Goal: Ask a question: Seek information or help from site administrators or community

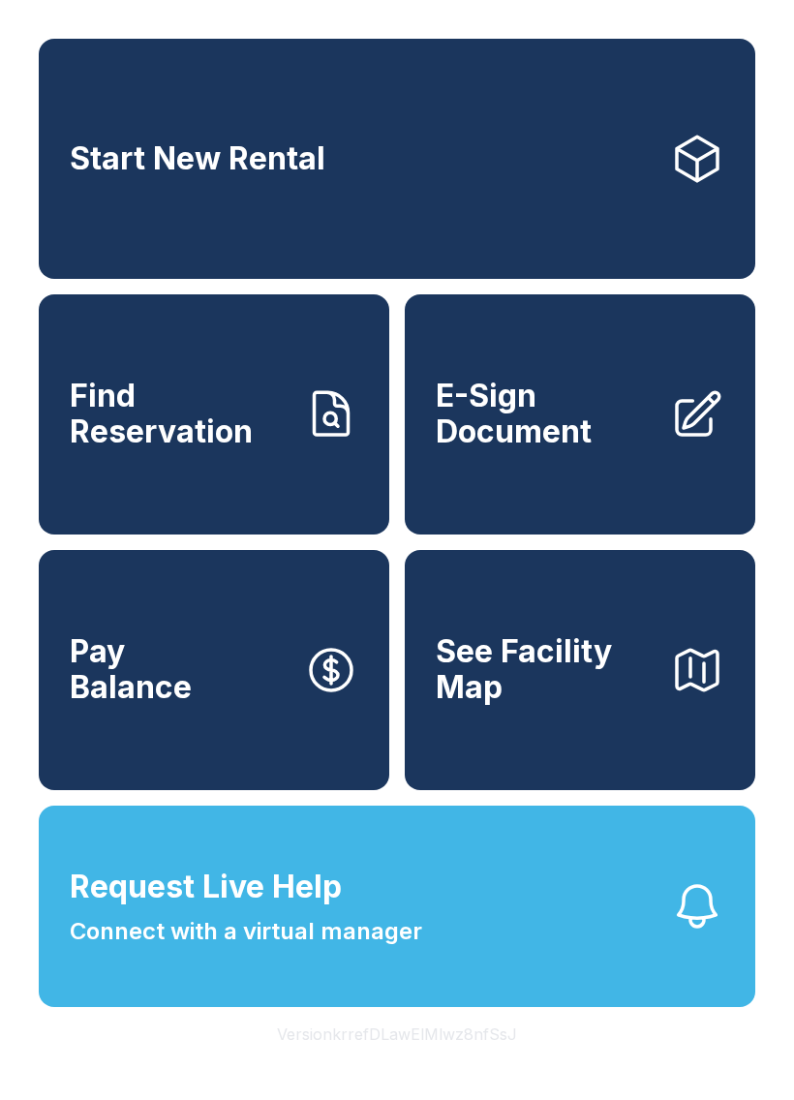
scroll to position [43, 0]
click at [389, 921] on span "Connect with a virtual manager" at bounding box center [246, 931] width 353 height 35
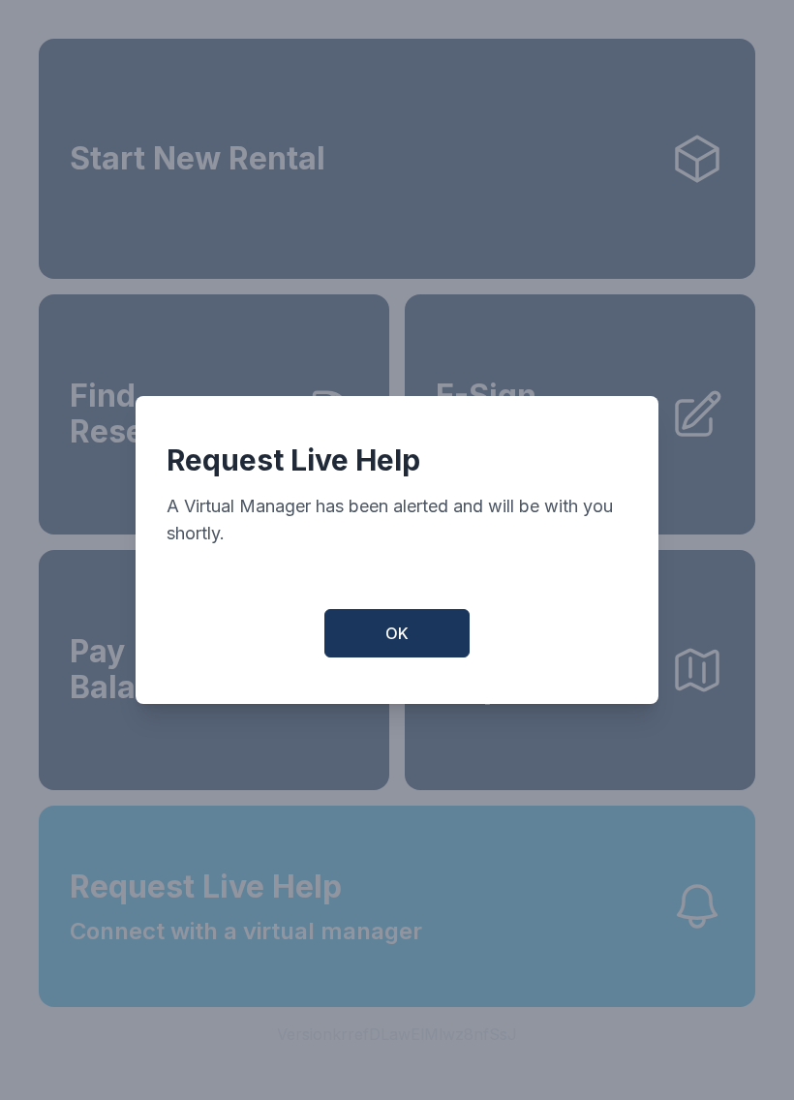
click at [404, 636] on span "OK" at bounding box center [396, 633] width 23 height 23
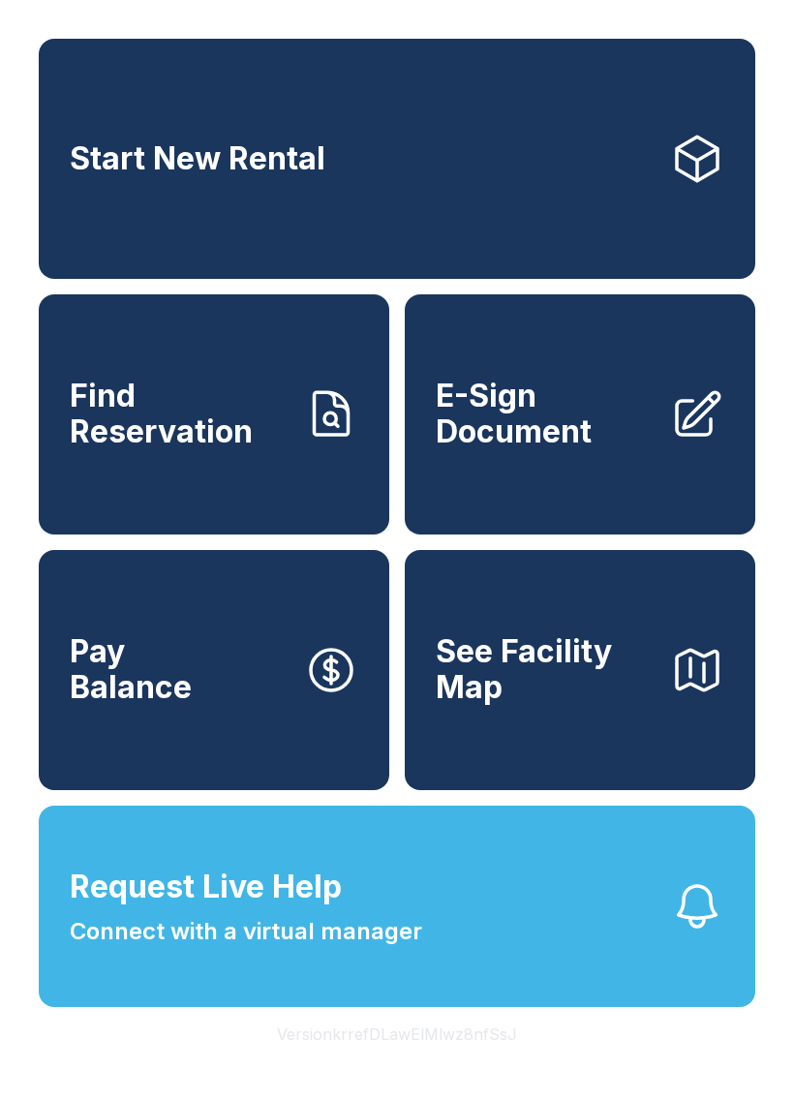
click at [319, 889] on span "Request Live Help" at bounding box center [206, 887] width 272 height 46
click at [324, 864] on span "Request Live Help" at bounding box center [206, 887] width 272 height 46
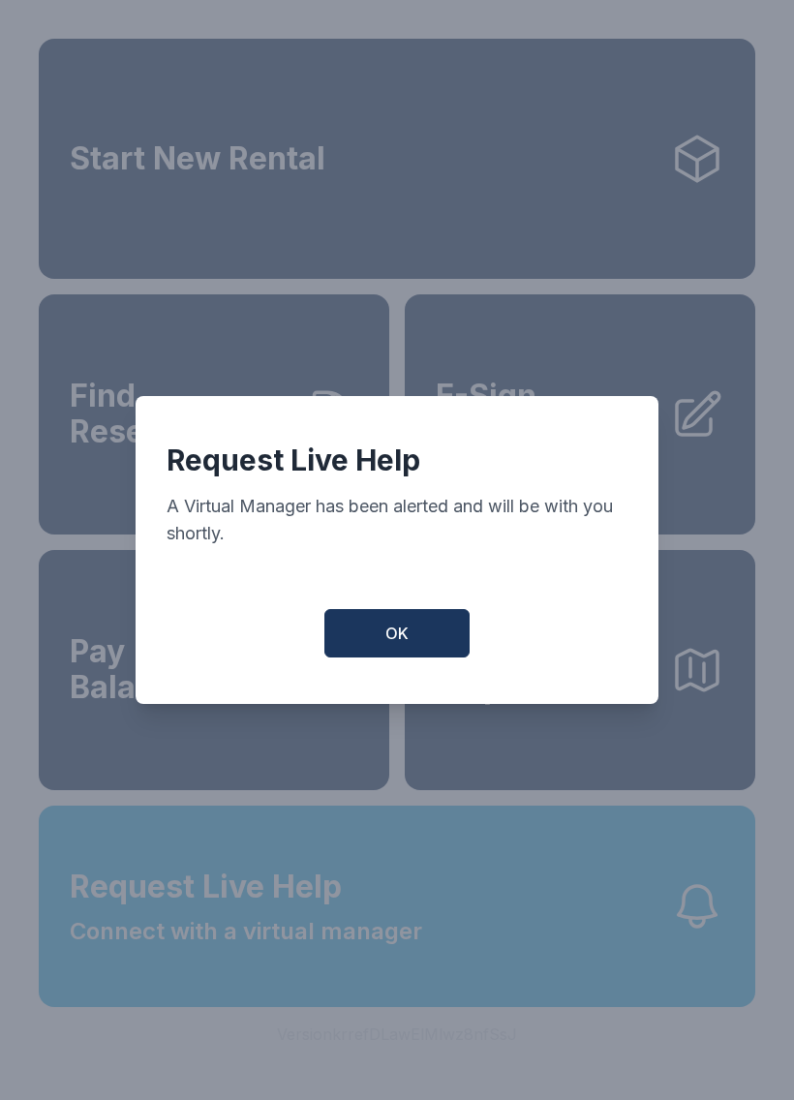
click at [404, 603] on div "Request Live Help A Virtual Manager has been alerted and will be with you short…" at bounding box center [397, 550] width 523 height 308
click at [417, 617] on button "OK" at bounding box center [396, 633] width 145 height 48
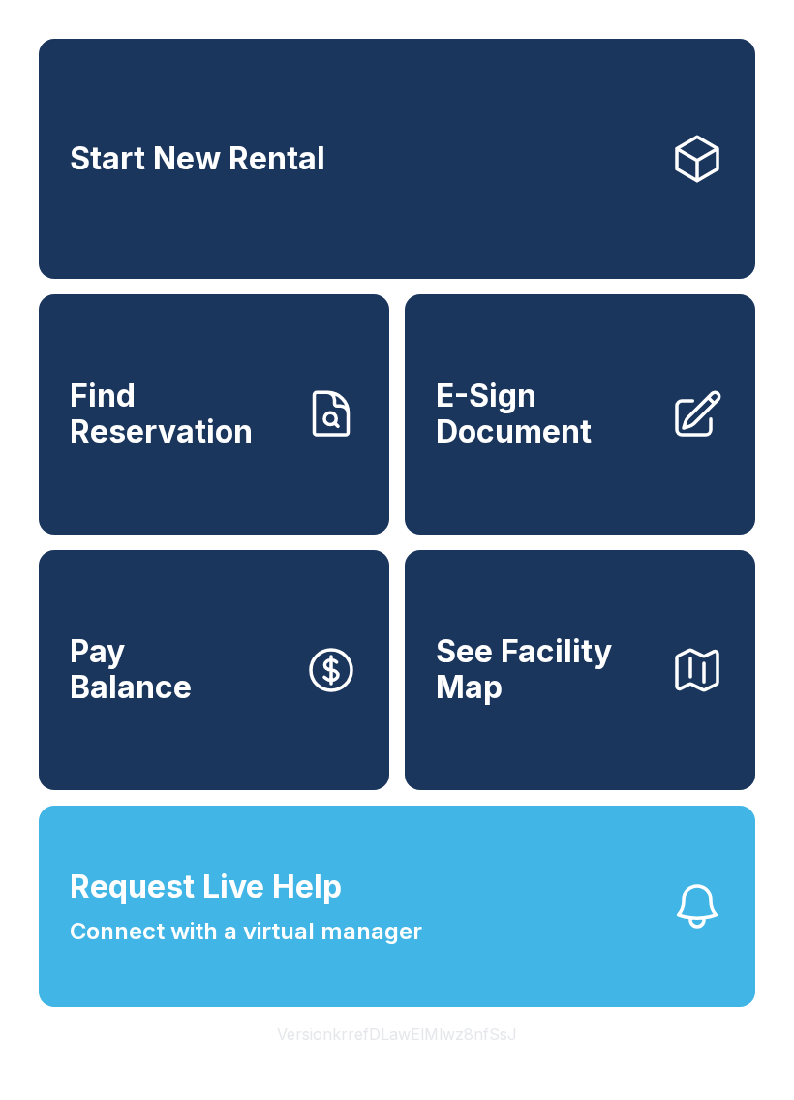
click at [479, 937] on button "Request Live Help Connect with a virtual manager" at bounding box center [397, 906] width 717 height 201
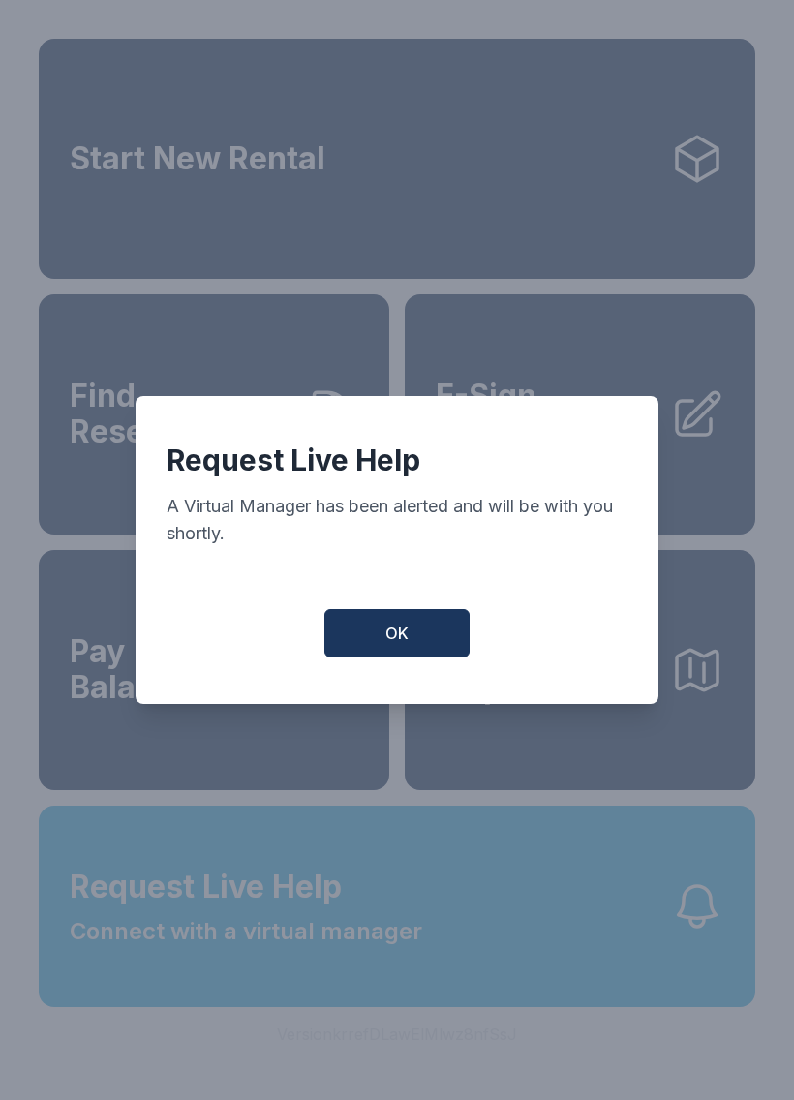
click at [419, 649] on button "OK" at bounding box center [396, 633] width 145 height 48
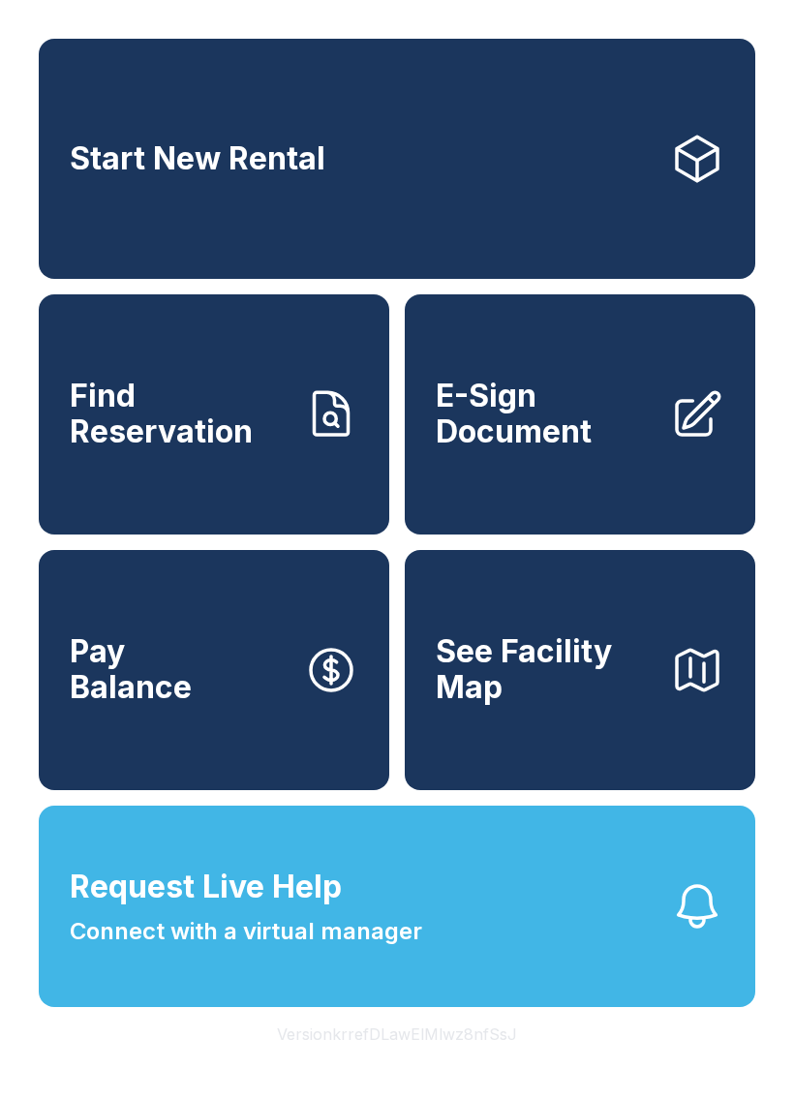
click at [463, 924] on button "Request Live Help Connect with a virtual manager" at bounding box center [397, 906] width 717 height 201
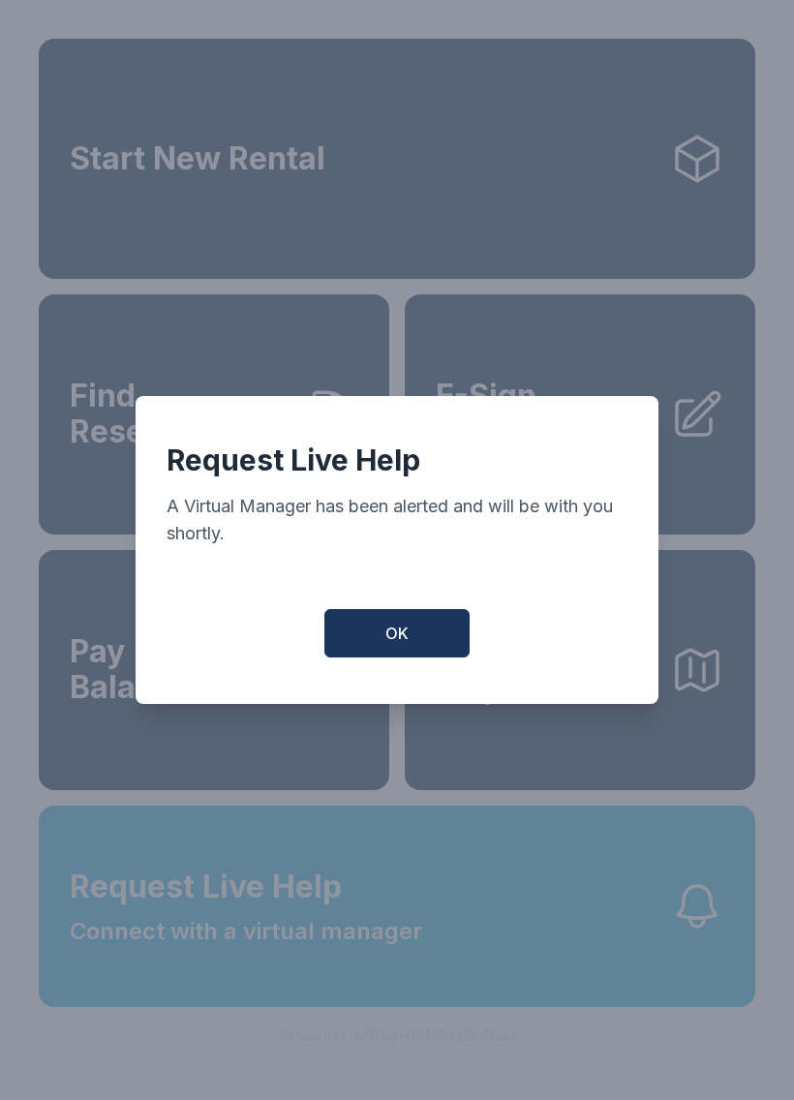
click at [424, 636] on button "OK" at bounding box center [396, 633] width 145 height 48
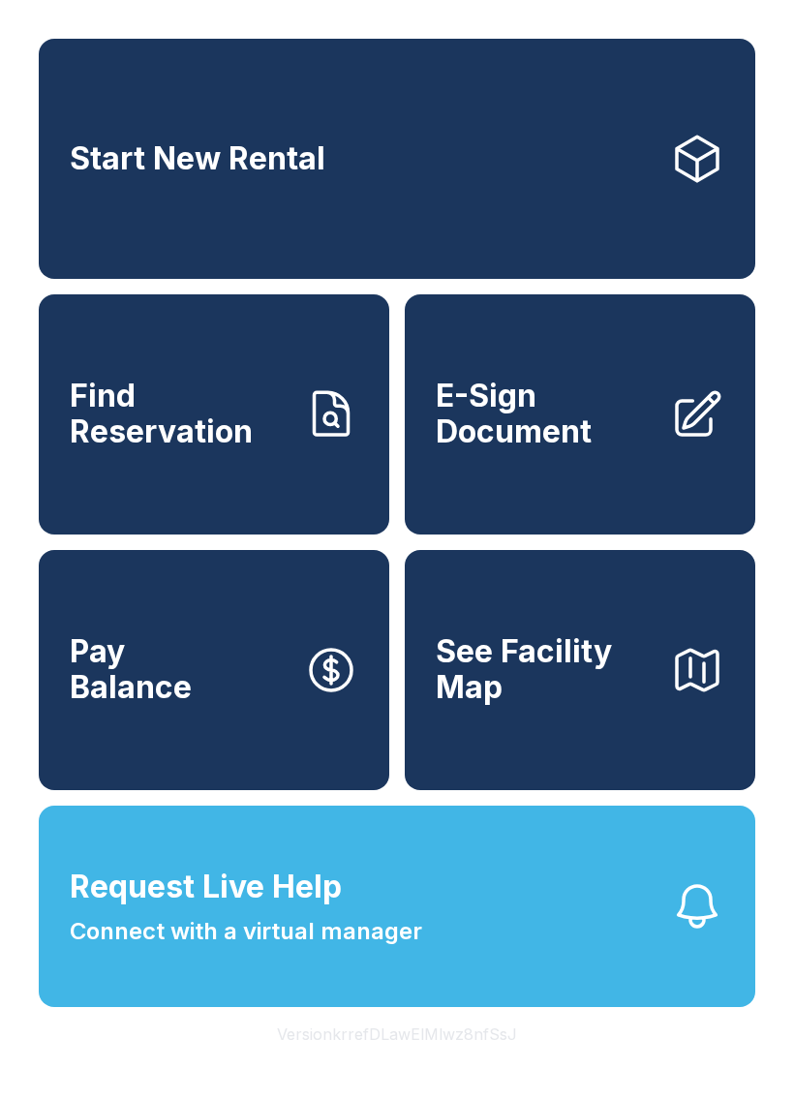
click at [402, 860] on button "Request Live Help Connect with a virtual manager" at bounding box center [397, 906] width 717 height 201
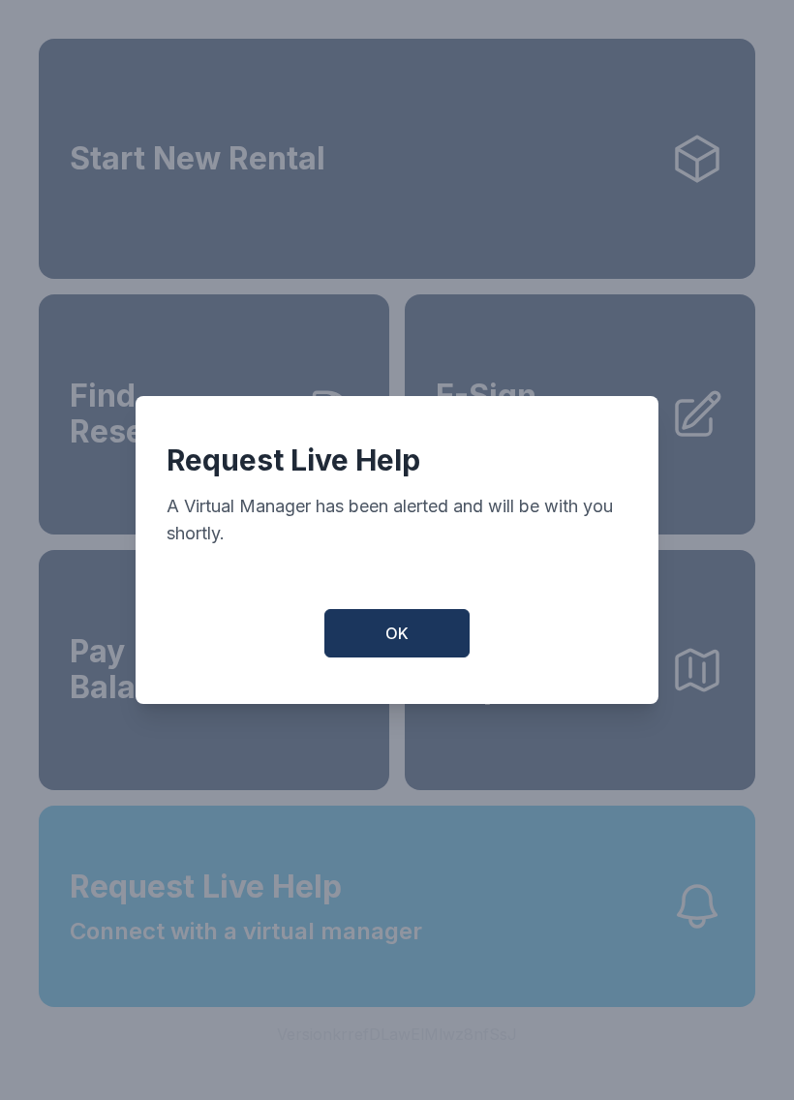
click at [416, 627] on button "OK" at bounding box center [396, 633] width 145 height 48
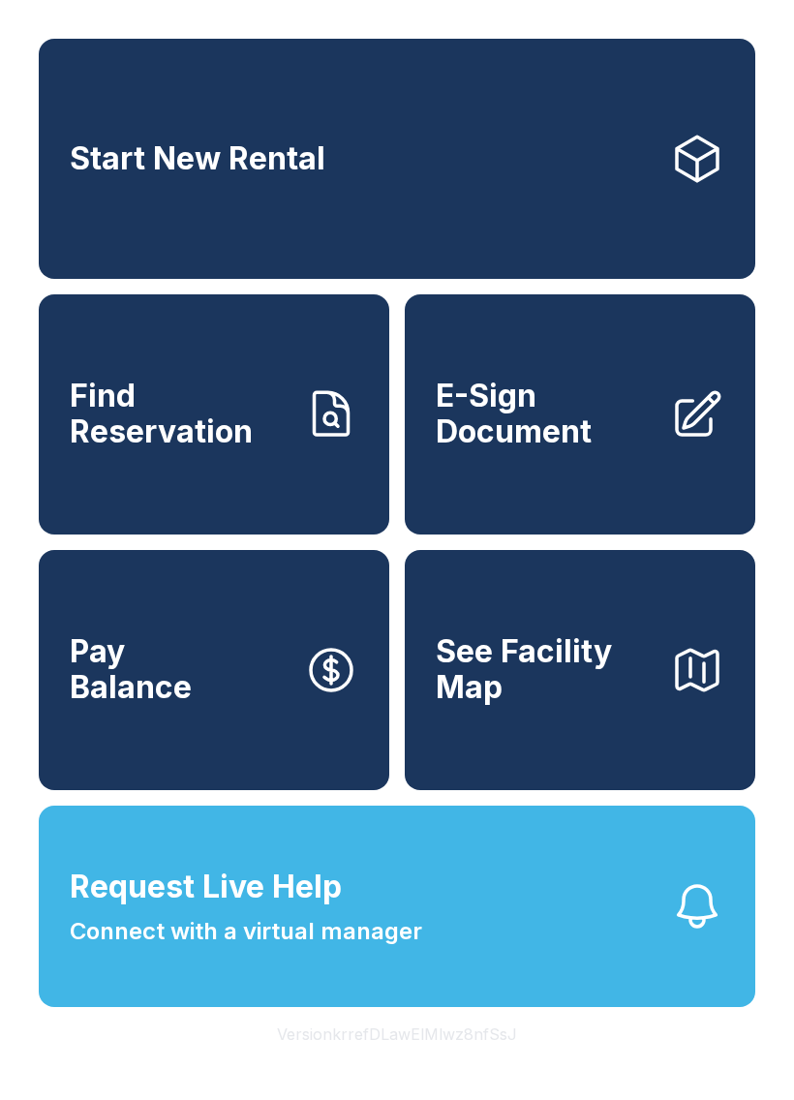
click at [401, 920] on span "Connect with a virtual manager" at bounding box center [246, 931] width 353 height 35
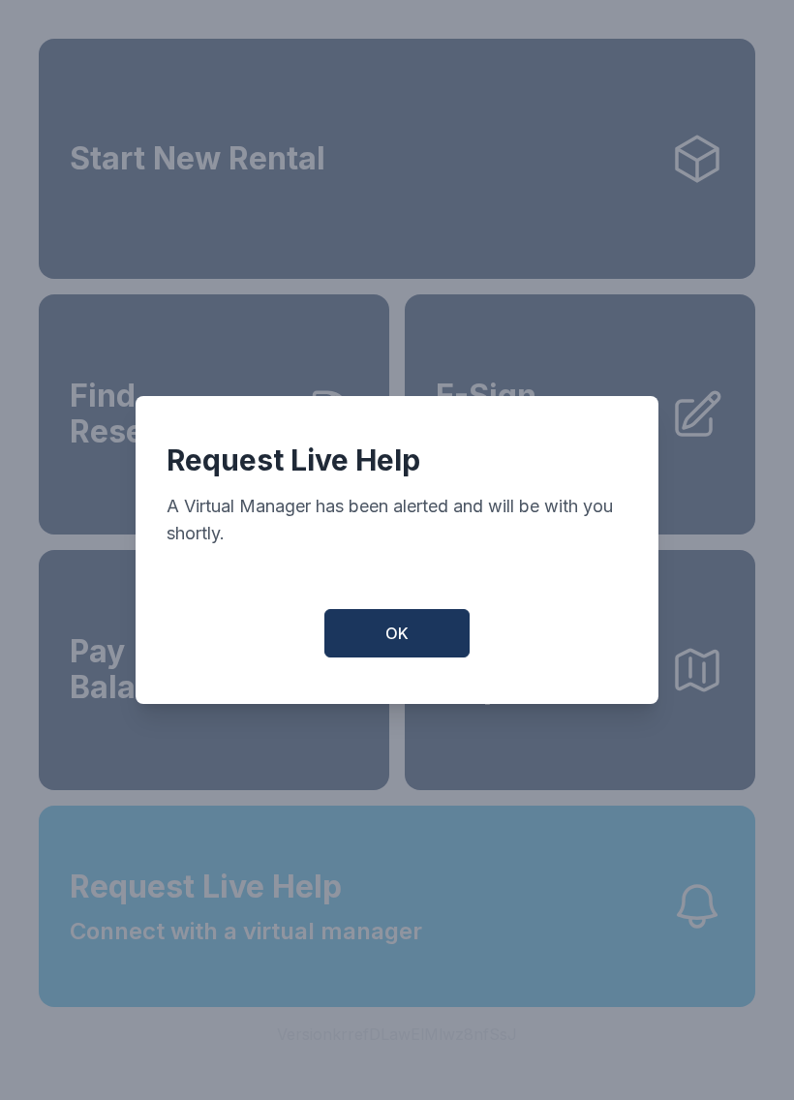
click at [418, 639] on button "OK" at bounding box center [396, 633] width 145 height 48
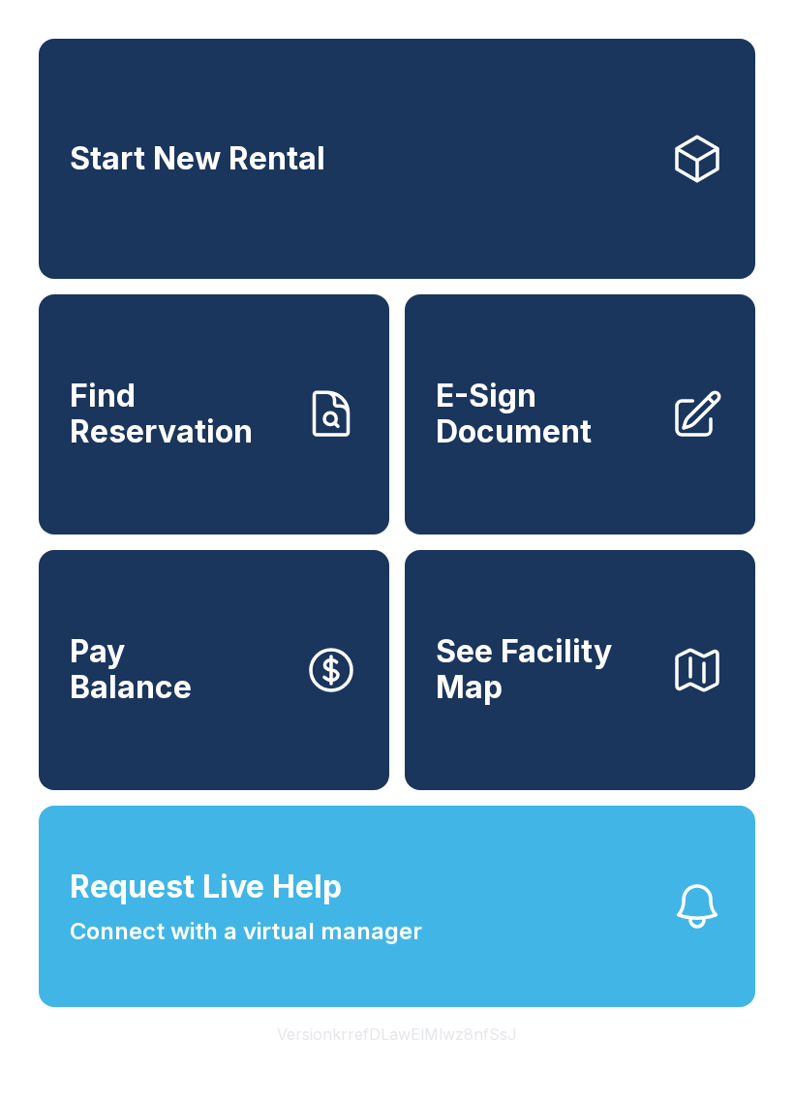
click at [223, 920] on span "Connect with a virtual manager" at bounding box center [246, 931] width 353 height 35
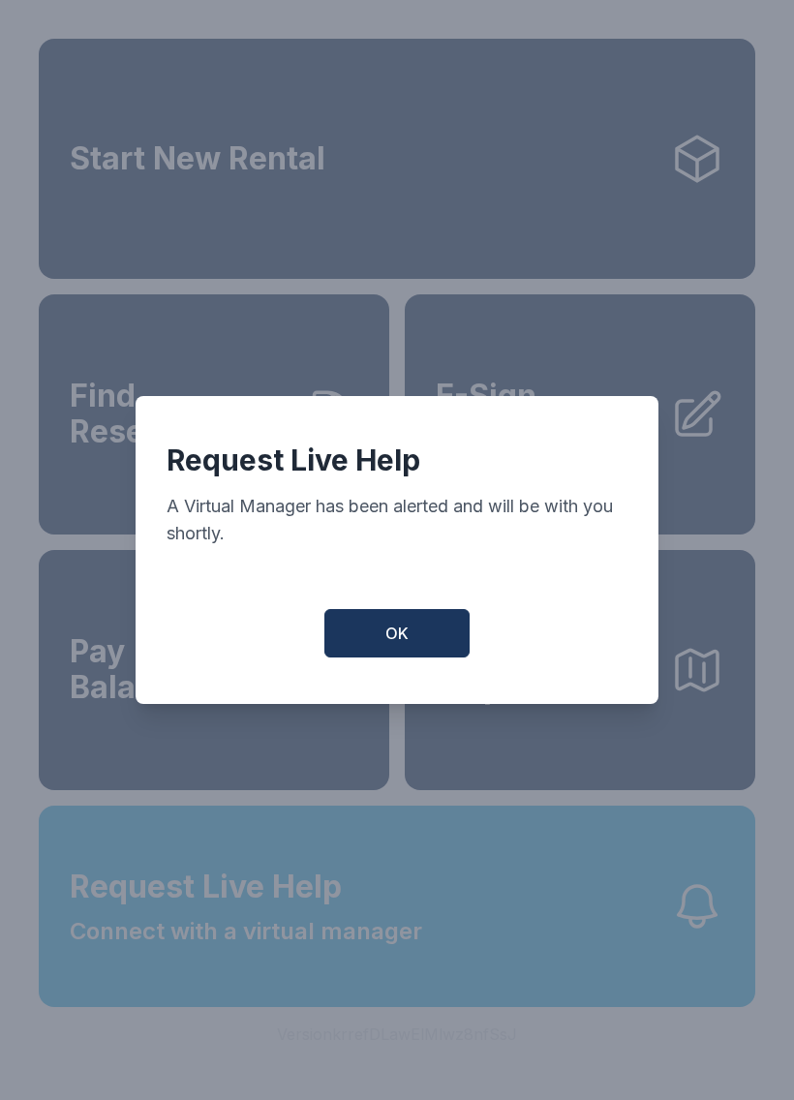
click at [419, 626] on button "OK" at bounding box center [396, 633] width 145 height 48
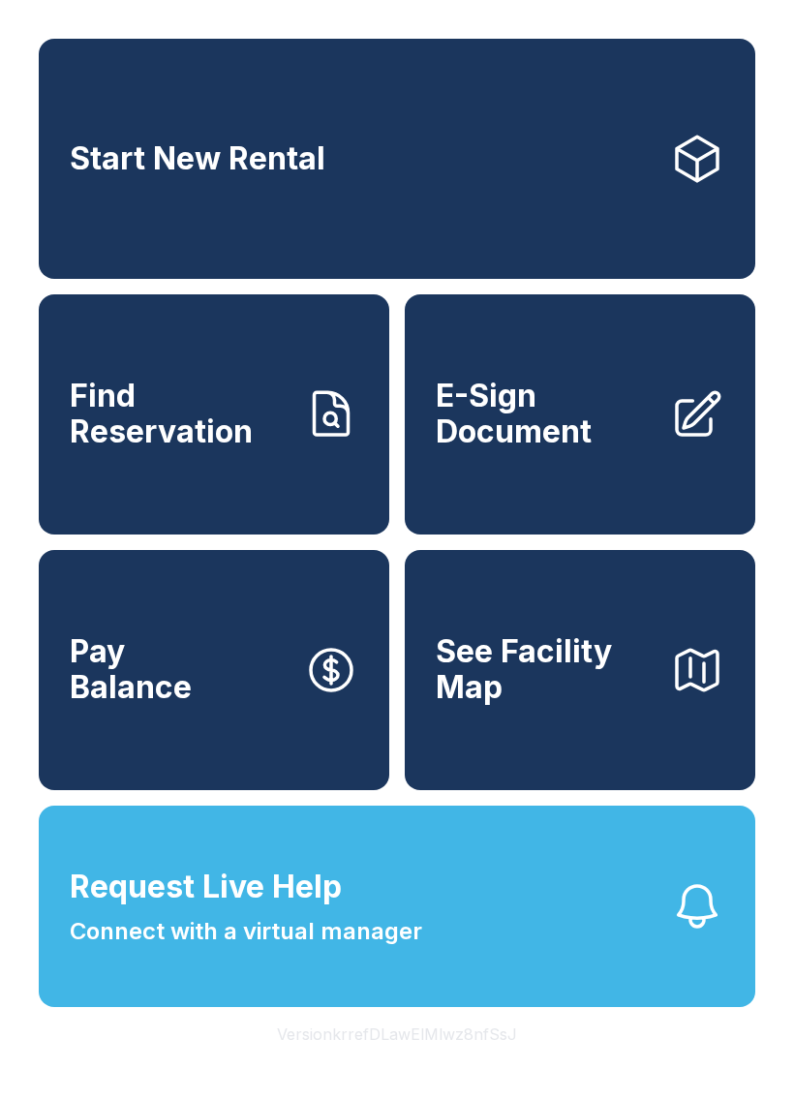
click at [205, 921] on span "Connect with a virtual manager" at bounding box center [246, 931] width 353 height 35
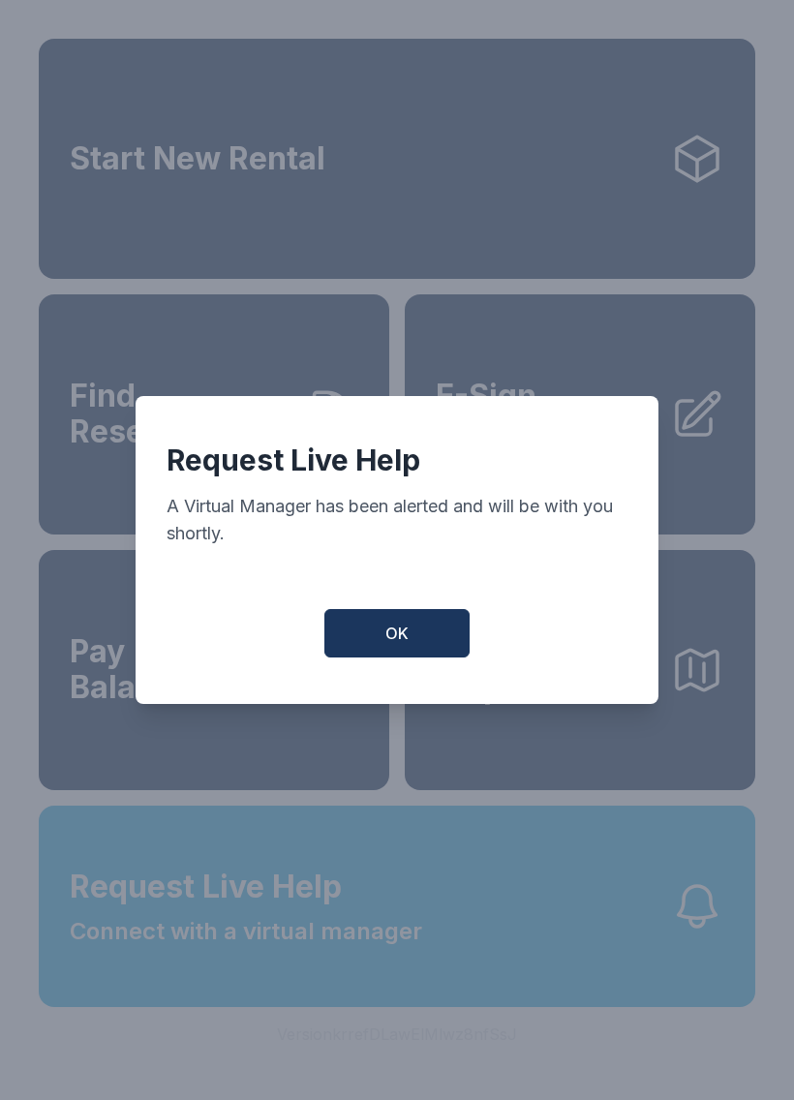
click at [411, 629] on button "OK" at bounding box center [396, 633] width 145 height 48
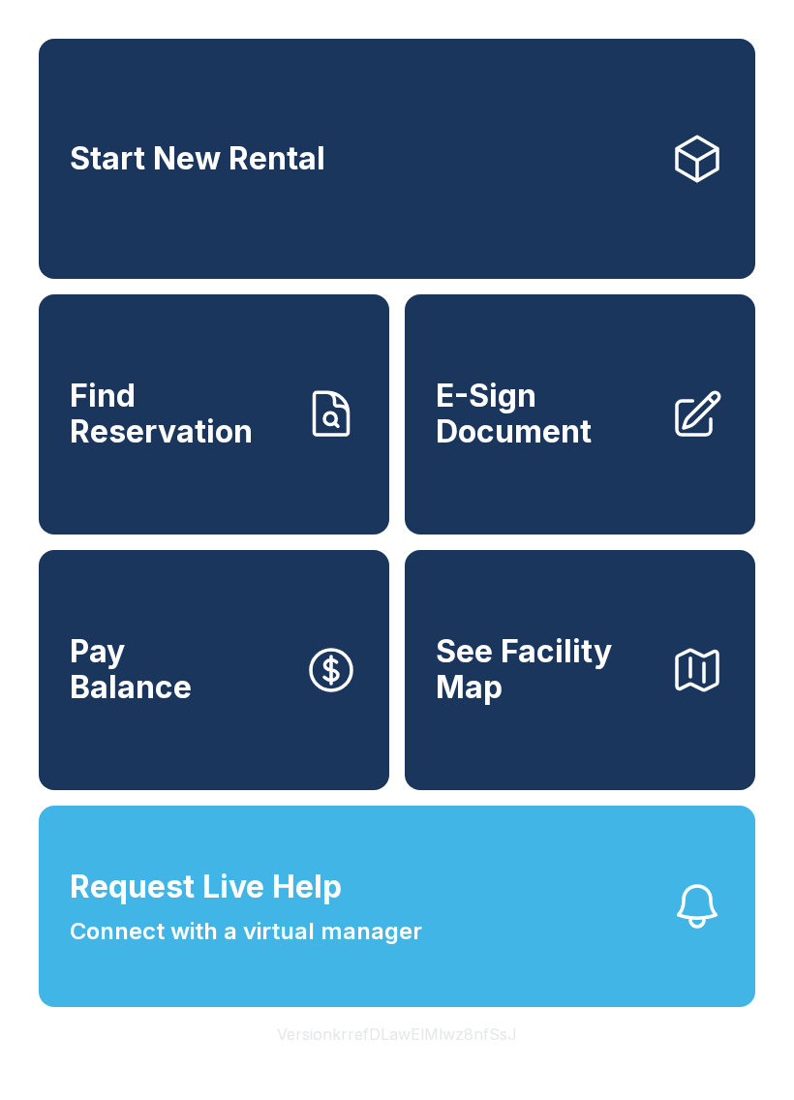
click at [213, 916] on span "Connect with a virtual manager" at bounding box center [246, 931] width 353 height 35
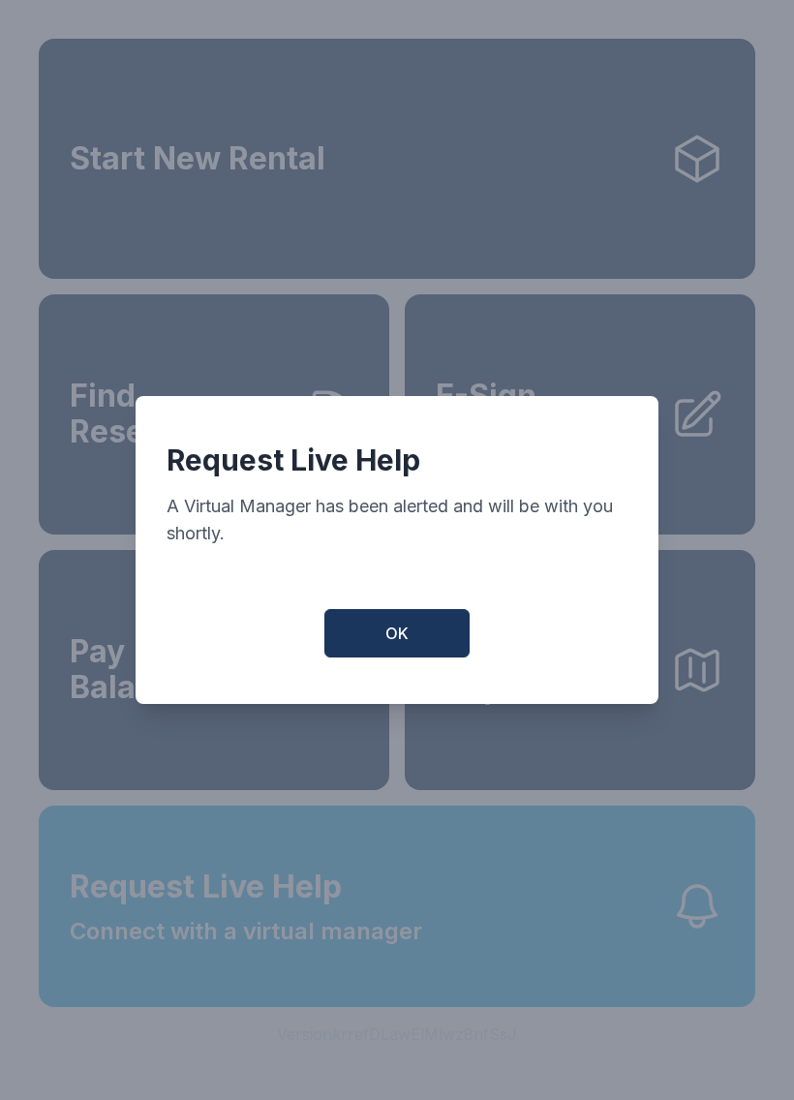
click at [403, 628] on span "OK" at bounding box center [396, 633] width 23 height 23
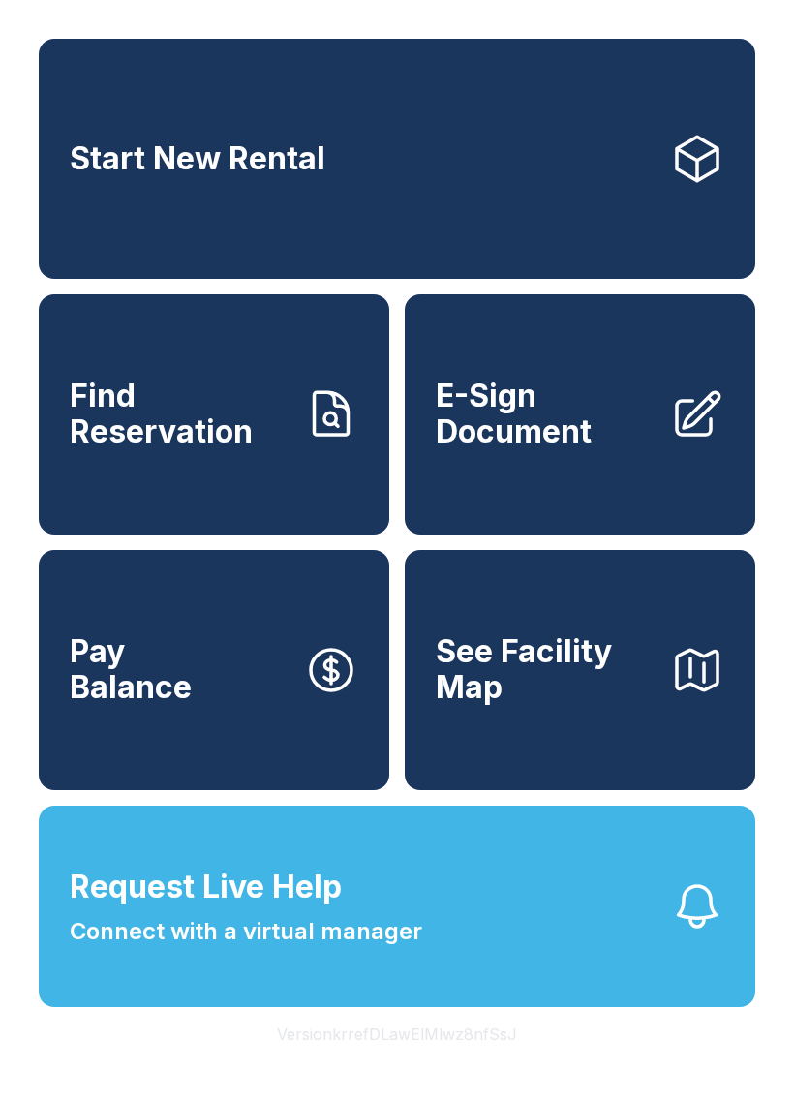
click at [214, 895] on span "Request Live Help" at bounding box center [206, 887] width 272 height 46
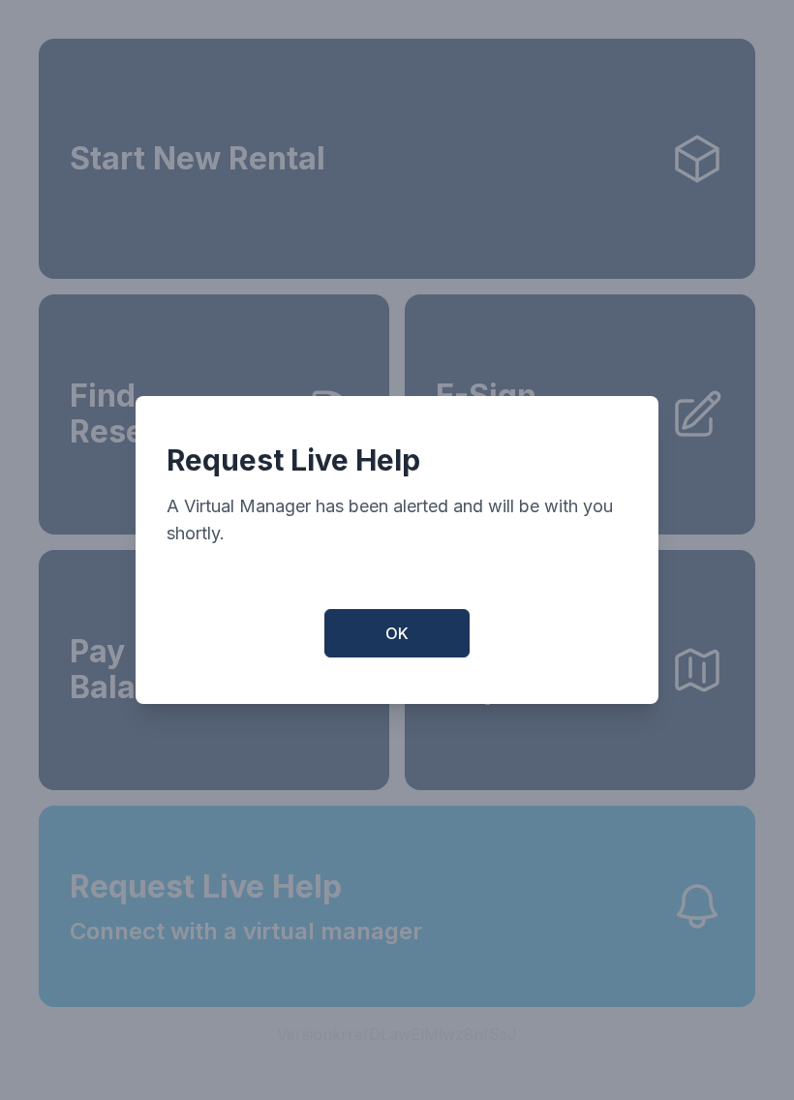
click at [378, 623] on button "OK" at bounding box center [396, 633] width 145 height 48
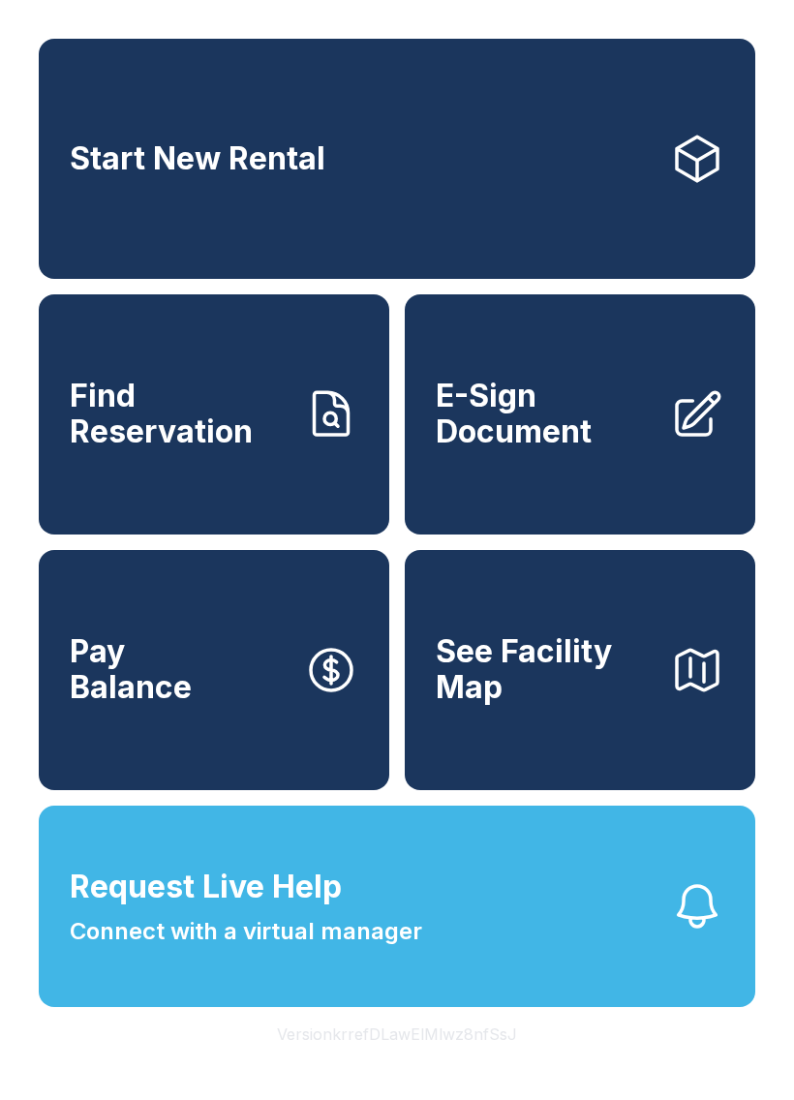
click at [312, 892] on span "Request Live Help" at bounding box center [206, 887] width 272 height 46
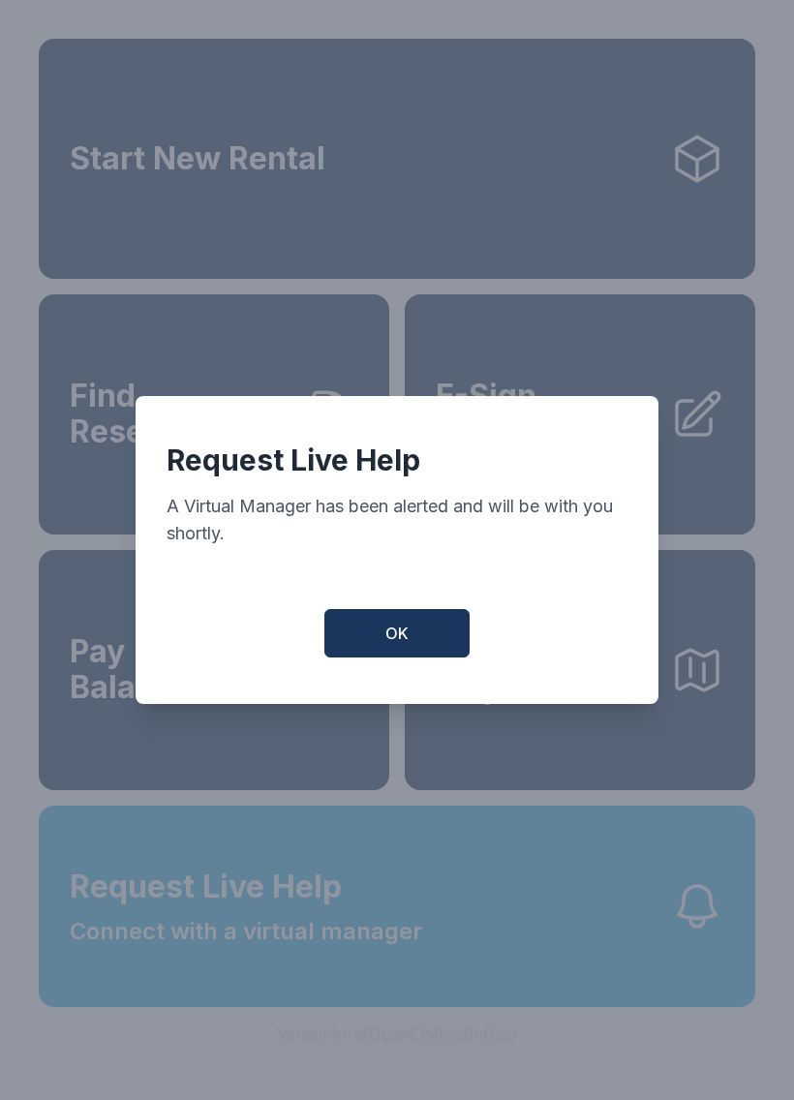
click at [399, 631] on span "OK" at bounding box center [396, 633] width 23 height 23
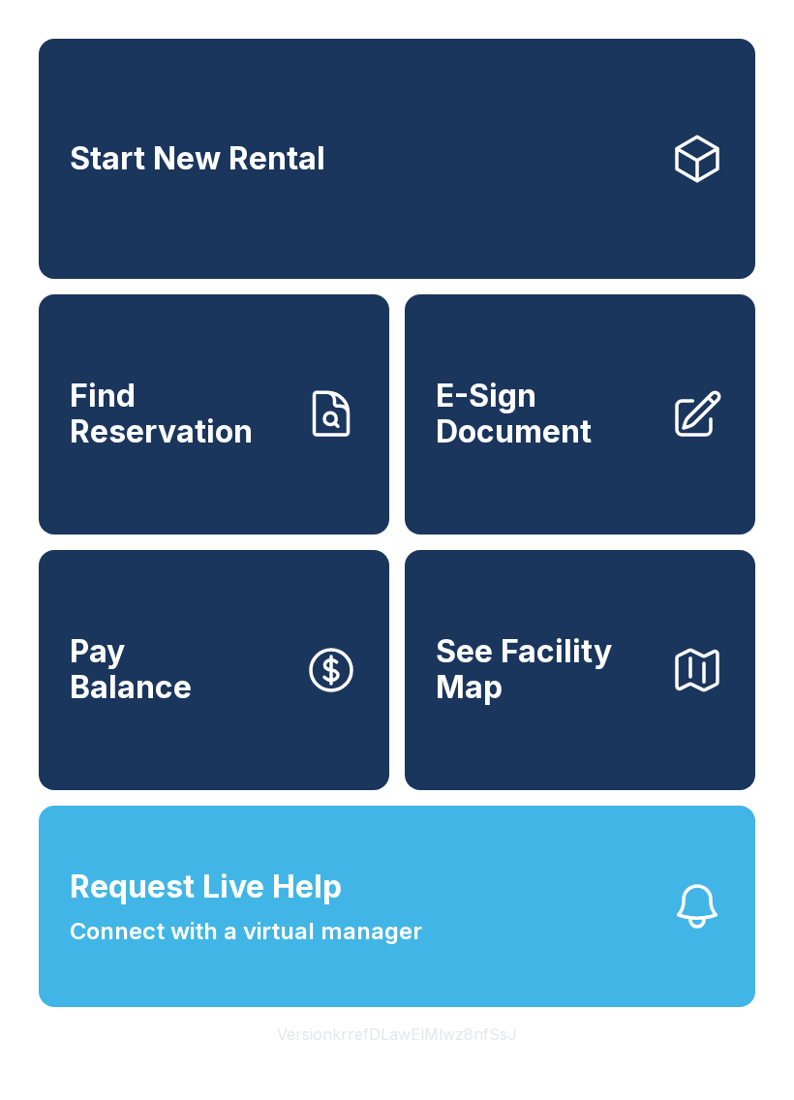
click at [378, 894] on span "Request Live Help Connect with a virtual manager" at bounding box center [246, 906] width 353 height 85
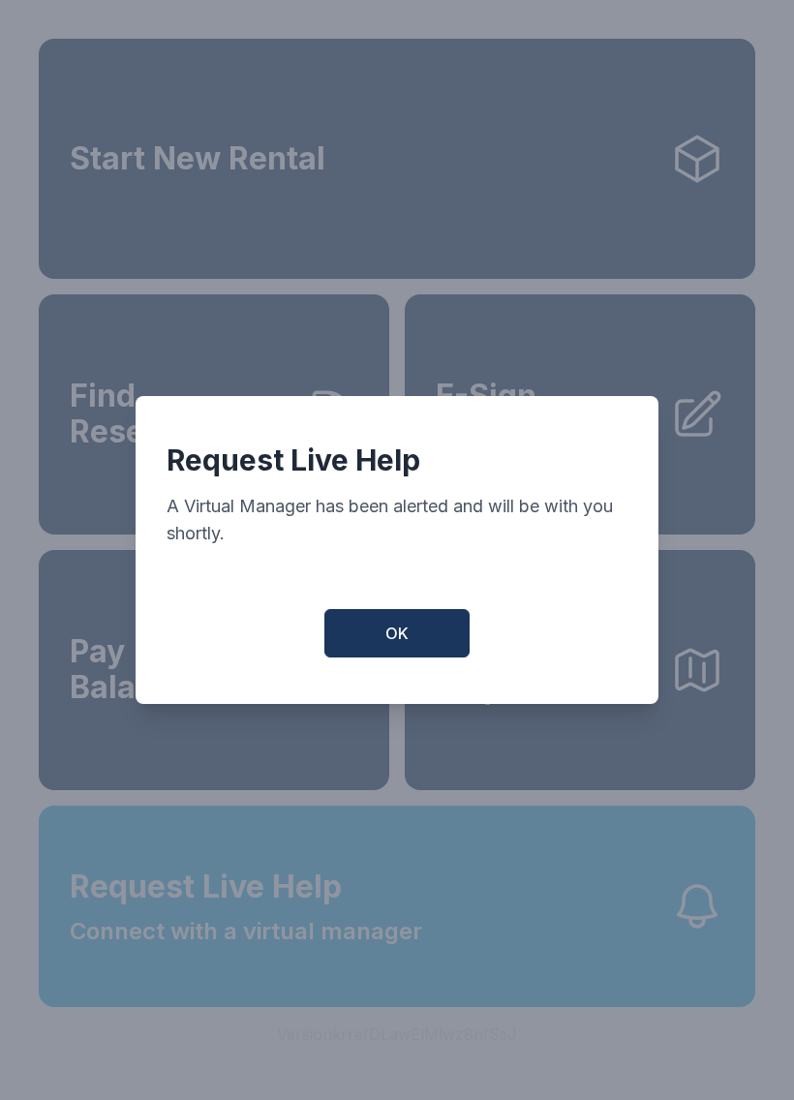
click at [406, 632] on span "OK" at bounding box center [396, 633] width 23 height 23
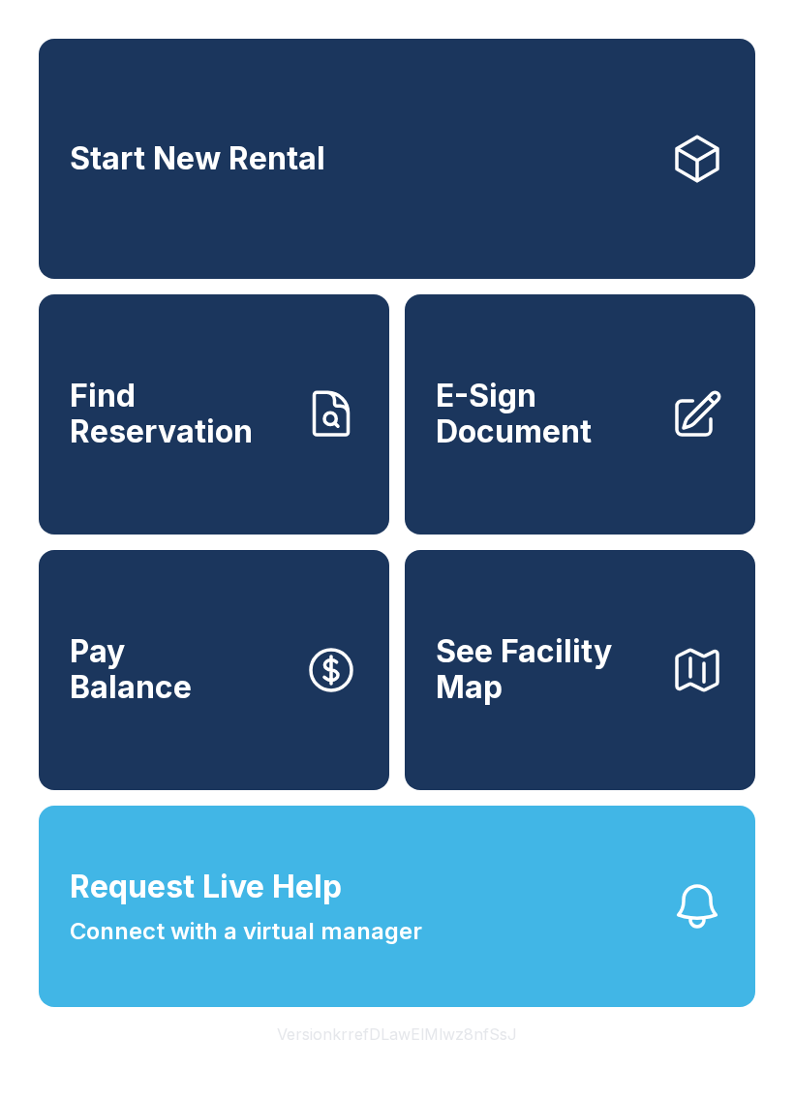
click at [399, 901] on span "Request Live Help Connect with a virtual manager" at bounding box center [246, 906] width 353 height 85
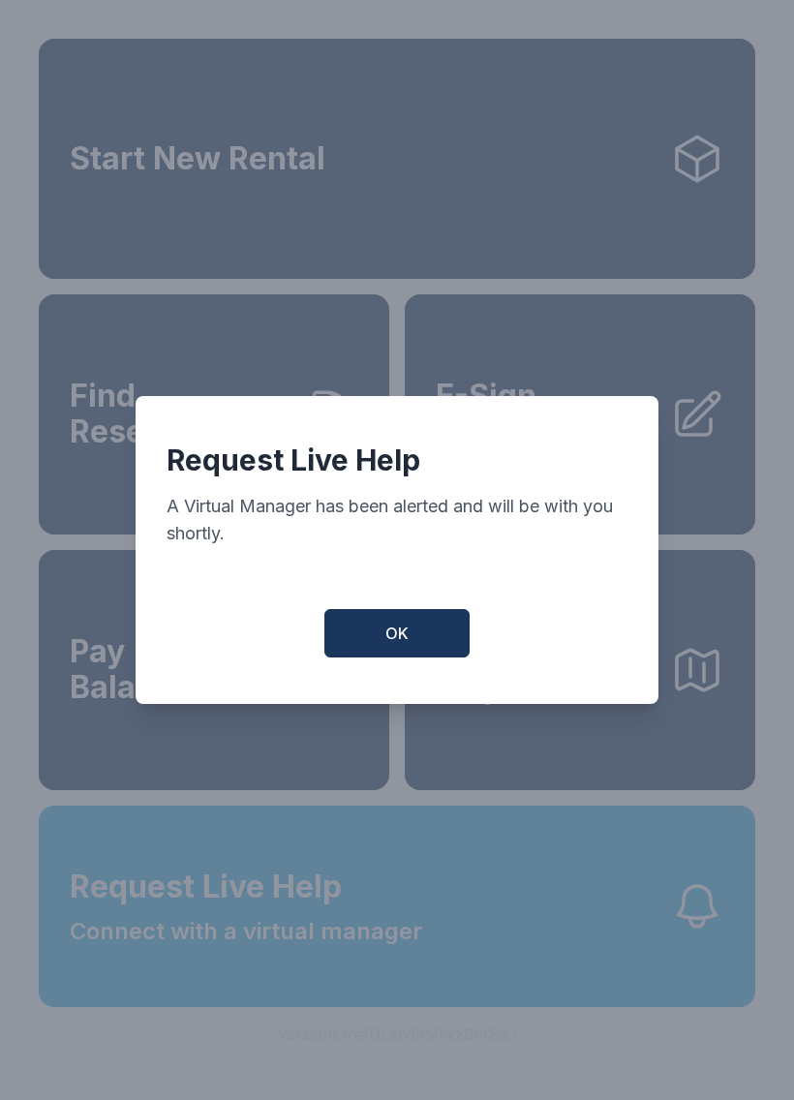
click at [409, 657] on button "OK" at bounding box center [396, 633] width 145 height 48
